Goal: Task Accomplishment & Management: Complete application form

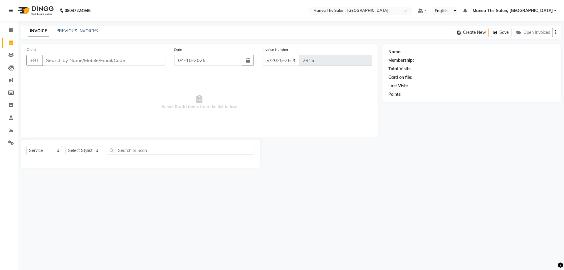
select select "7201"
select select "service"
click at [70, 28] on link "PREVIOUS INVOICES" at bounding box center [76, 30] width 41 height 5
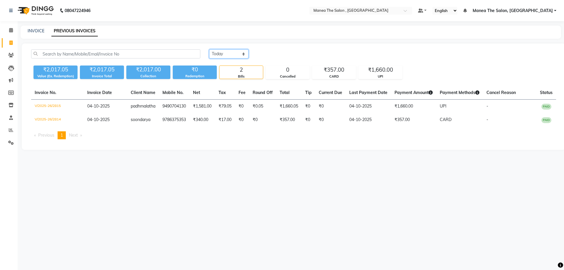
click at [223, 55] on select "[DATE] [DATE] Custom Range" at bounding box center [228, 53] width 39 height 9
select select "yesterday"
click at [209, 49] on select "[DATE] [DATE] Custom Range" at bounding box center [228, 53] width 39 height 9
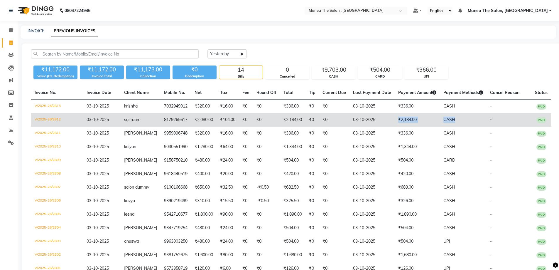
drag, startPoint x: 391, startPoint y: 117, endPoint x: 455, endPoint y: 120, distance: 65.0
click at [455, 120] on tr "V/2025-26/2812 [DATE] sai raam 8179265617 ₹2,080.00 ₹104.00 ₹0 ₹0 ₹2,184.00 ₹0 …" at bounding box center [291, 120] width 520 height 14
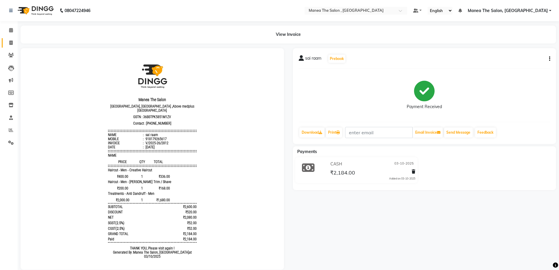
click at [11, 43] on icon at bounding box center [10, 43] width 3 height 4
select select "7201"
select select "service"
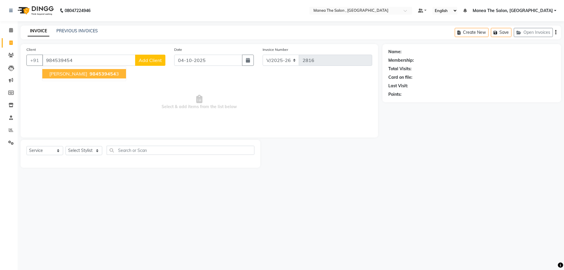
click at [90, 72] on span "984539454" at bounding box center [103, 74] width 26 height 6
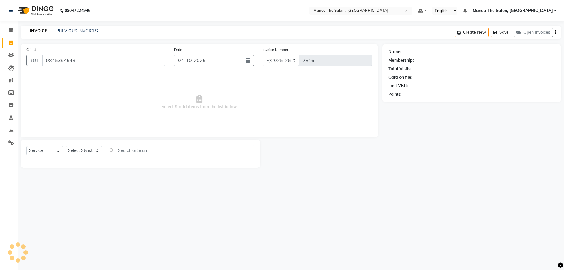
type input "9845394543"
select select "1: Object"
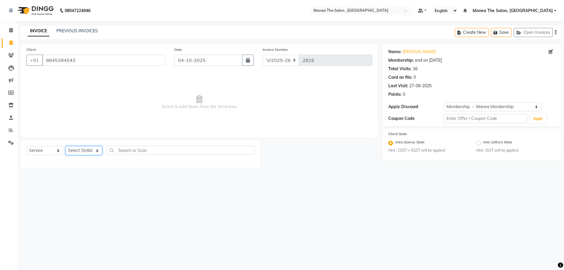
click at [96, 151] on select "Select Stylist AYAZ Manager NAVEEN NIKITHA prameela Raj tillu SALMAN Soujanya z…" at bounding box center [83, 150] width 37 height 9
select select "71076"
click at [65, 146] on select "Select Stylist AYAZ Manager NAVEEN NIKITHA prameela Raj tillu SALMAN Soujanya z…" at bounding box center [83, 150] width 37 height 9
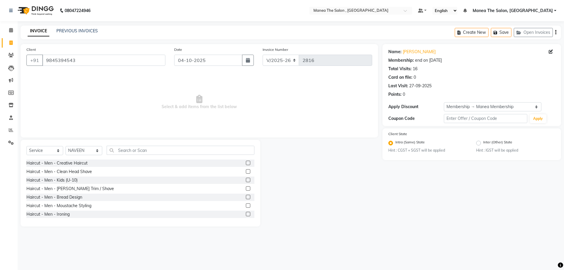
click at [246, 162] on label at bounding box center [248, 163] width 4 height 4
click at [246, 162] on input "checkbox" at bounding box center [248, 163] width 4 height 4
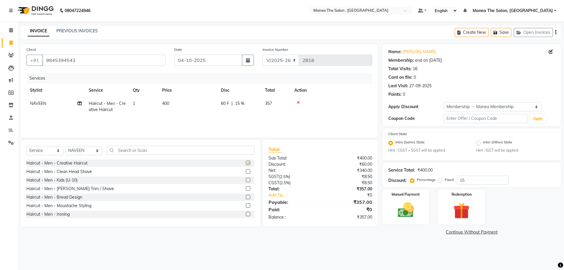
checkbox input "false"
click at [141, 153] on input "text" at bounding box center [181, 150] width 148 height 9
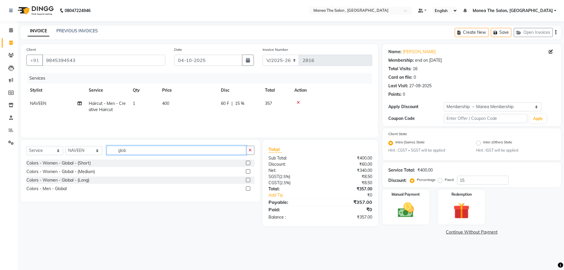
type input "glob"
click at [248, 188] on label at bounding box center [248, 188] width 4 height 4
click at [248, 188] on input "checkbox" at bounding box center [248, 189] width 4 height 4
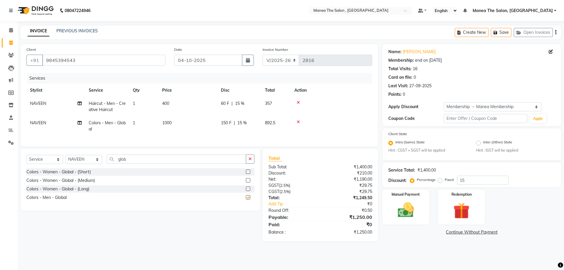
checkbox input "false"
drag, startPoint x: 456, startPoint y: 182, endPoint x: 483, endPoint y: 182, distance: 26.7
click at [465, 182] on input "15" at bounding box center [482, 180] width 51 height 9
click at [472, 182] on input "15" at bounding box center [482, 180] width 51 height 9
drag, startPoint x: 472, startPoint y: 182, endPoint x: 452, endPoint y: 182, distance: 20.3
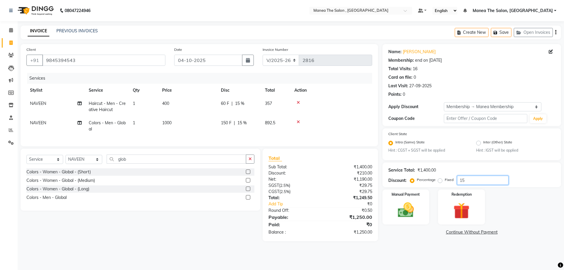
click at [452, 182] on div "Percentage Fixed 15" at bounding box center [459, 180] width 97 height 9
type input "20"
click at [412, 199] on div "Manual Payment" at bounding box center [405, 207] width 49 height 36
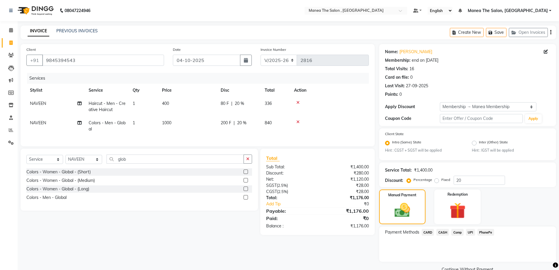
click at [471, 232] on span "UPI" at bounding box center [470, 232] width 9 height 7
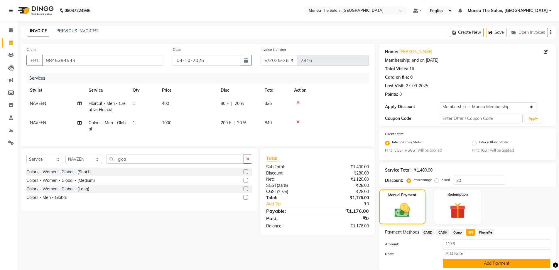
click at [473, 266] on button "Add Payment" at bounding box center [496, 263] width 107 height 9
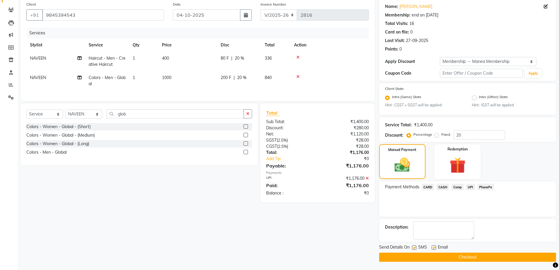
scroll to position [46, 0]
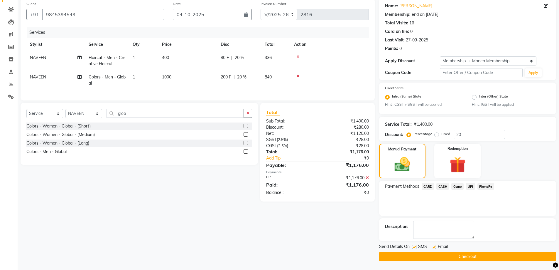
click at [480, 257] on button "Checkout" at bounding box center [467, 256] width 177 height 9
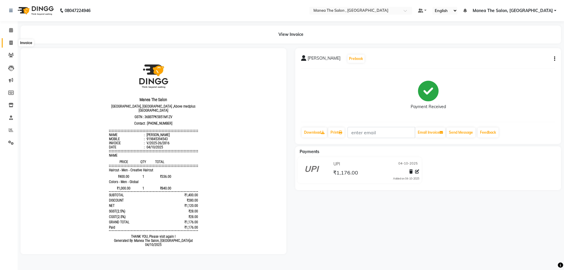
click at [11, 43] on icon at bounding box center [10, 43] width 3 height 4
select select "service"
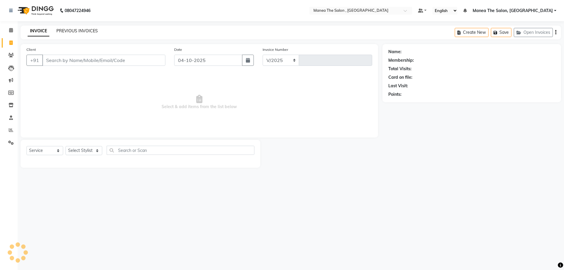
select select "7201"
type input "2817"
click at [85, 32] on link "PREVIOUS INVOICES" at bounding box center [76, 30] width 41 height 5
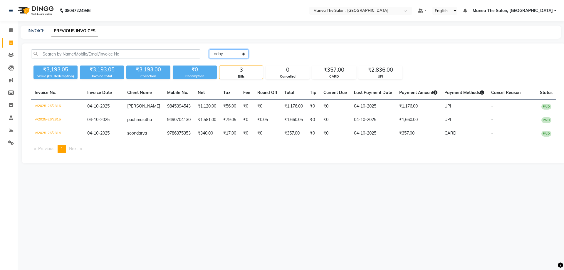
click at [235, 54] on select "[DATE] [DATE] Custom Range" at bounding box center [228, 53] width 39 height 9
select select "yesterday"
click at [209, 49] on select "[DATE] [DATE] Custom Range" at bounding box center [228, 53] width 39 height 9
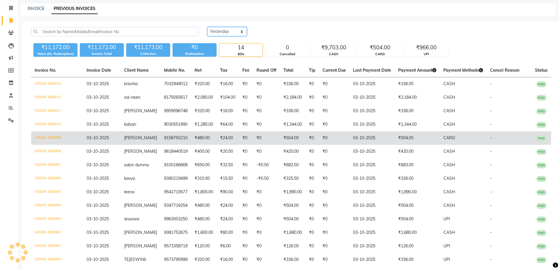
scroll to position [29, 0]
